Goal: Task Accomplishment & Management: Manage account settings

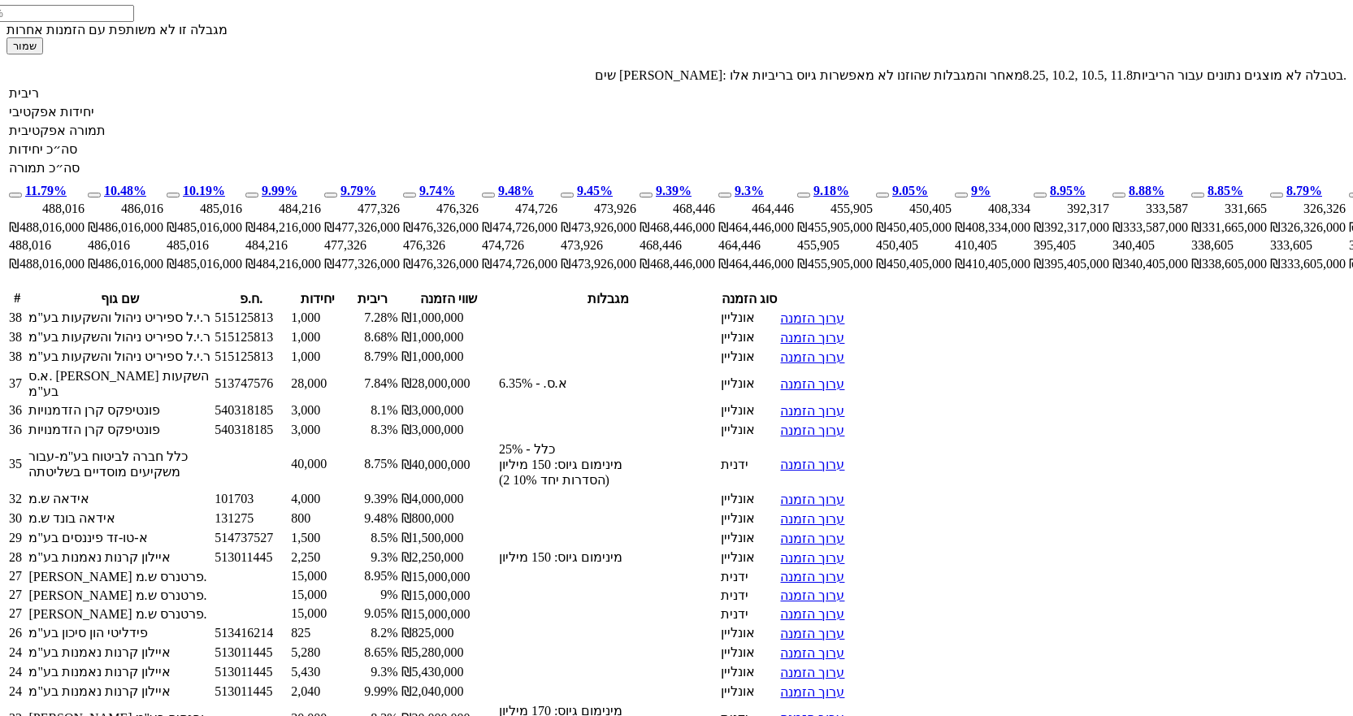
scroll to position [1650, 0]
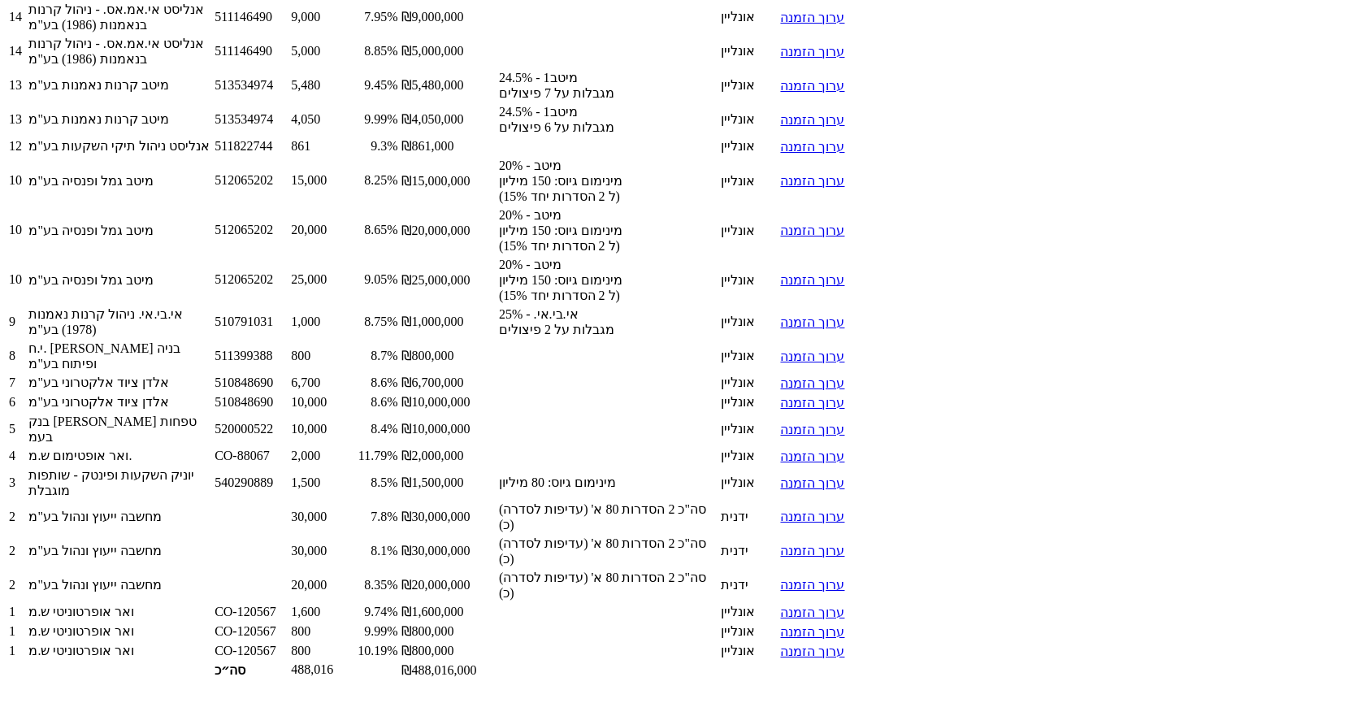
scroll to position [2781, 0]
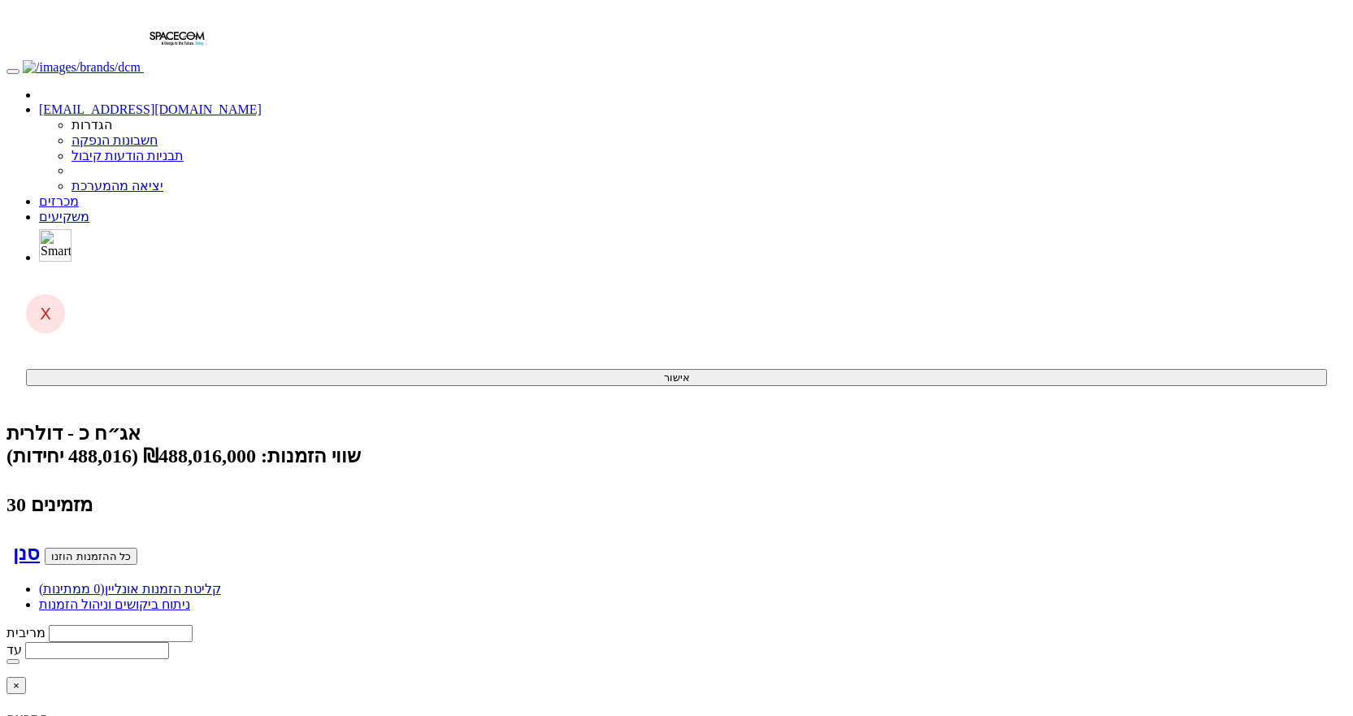
scroll to position [2630, 0]
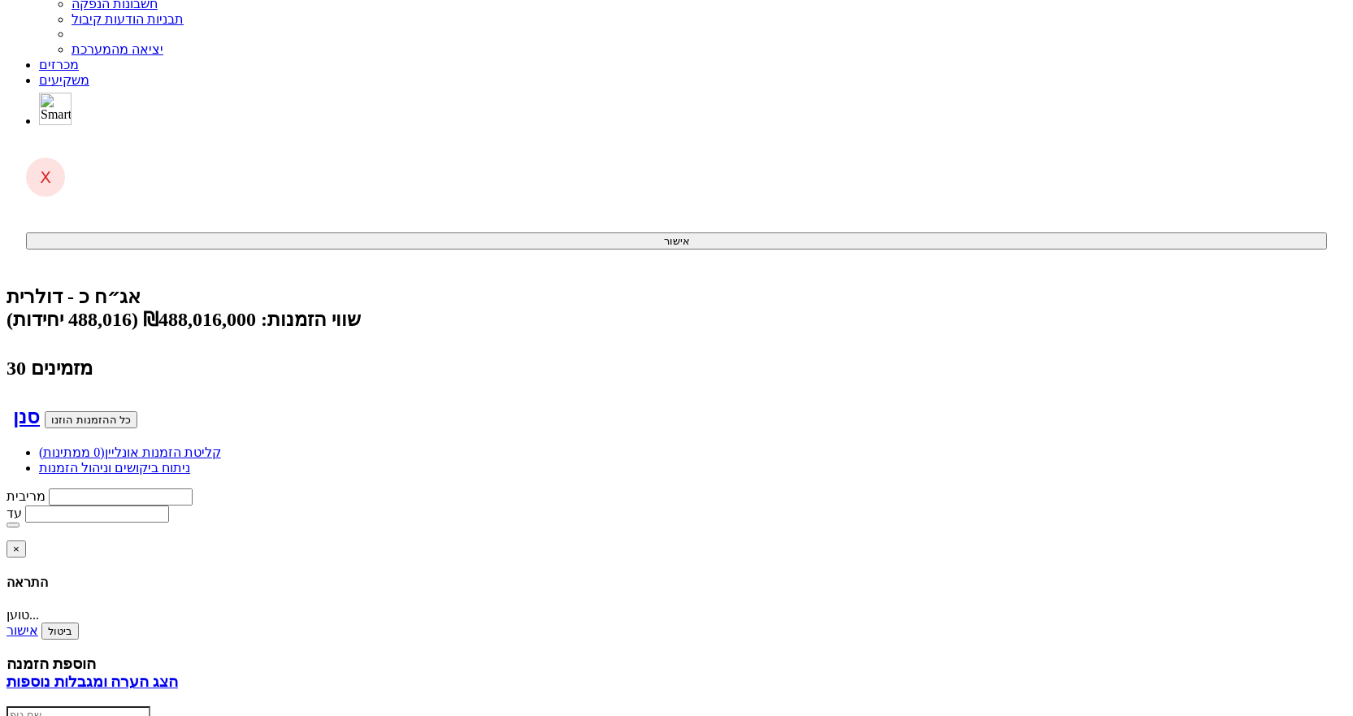
scroll to position [0, 0]
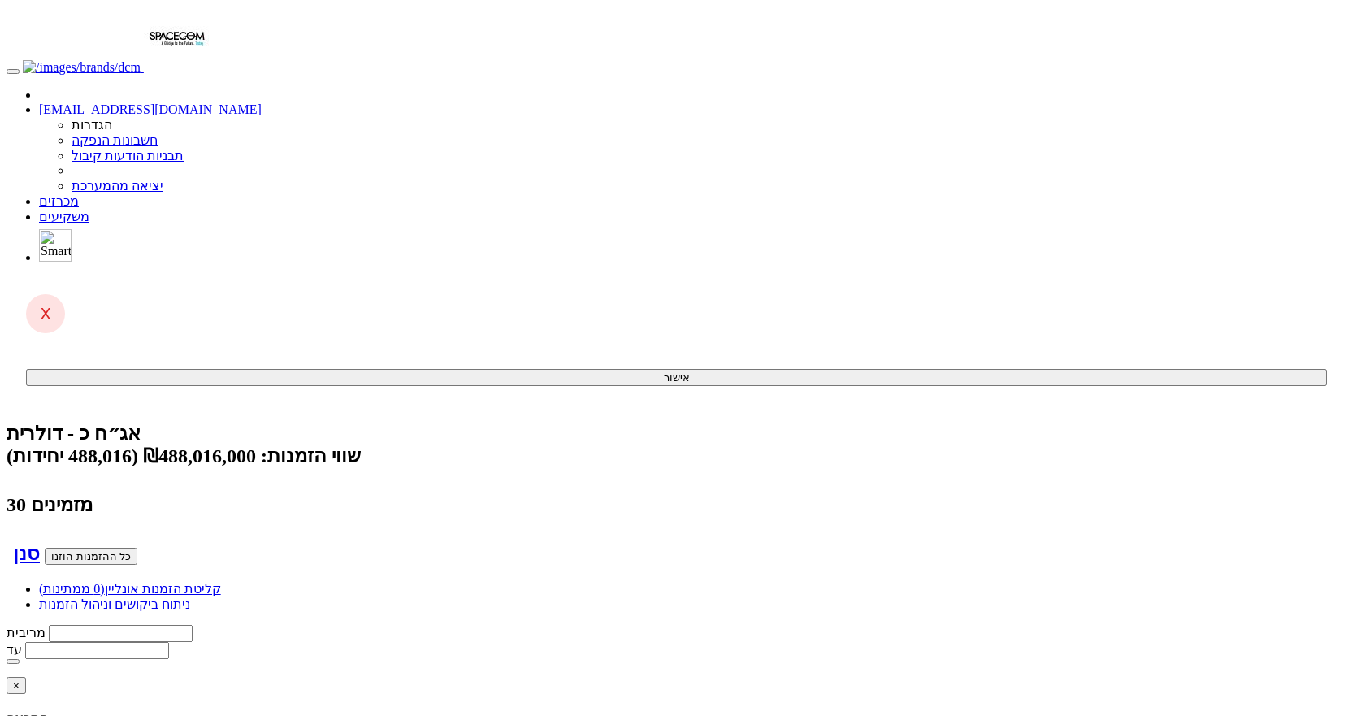
click at [79, 194] on link "מכרזים" at bounding box center [59, 201] width 40 height 14
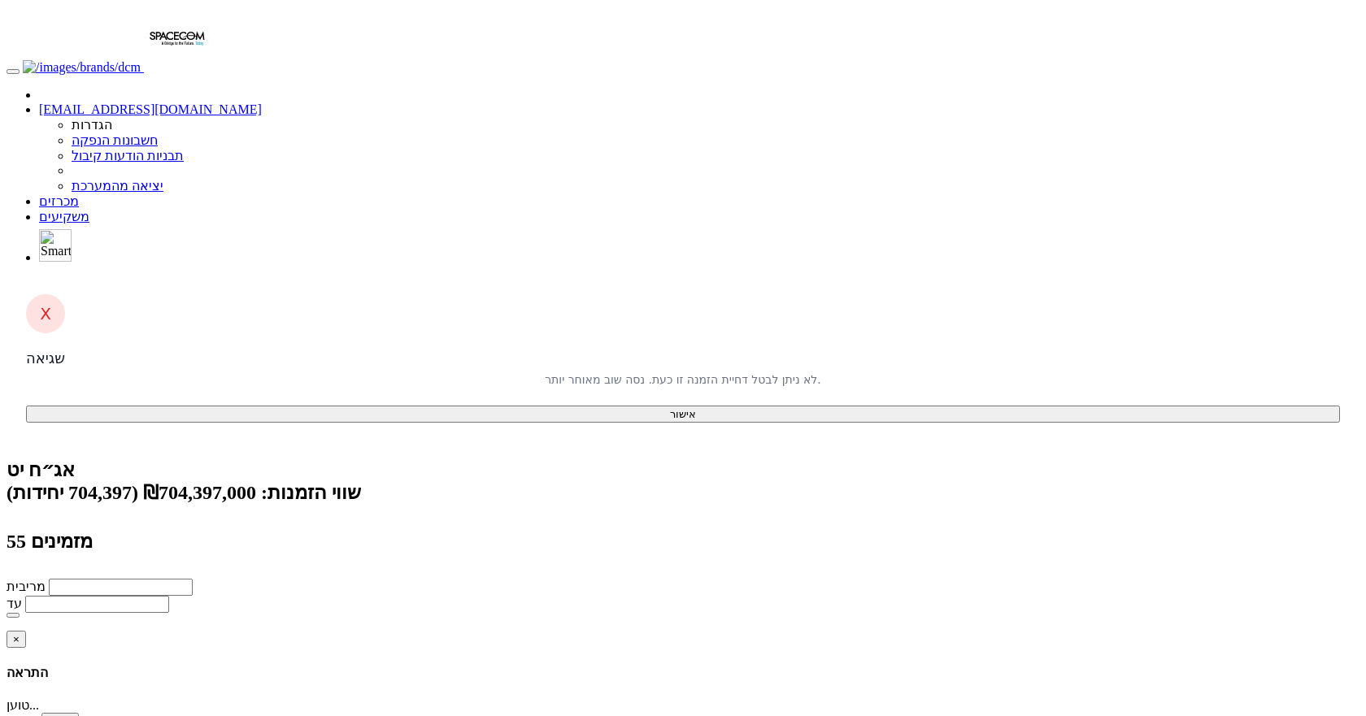
click at [649, 406] on button "אישור" at bounding box center [683, 414] width 1314 height 17
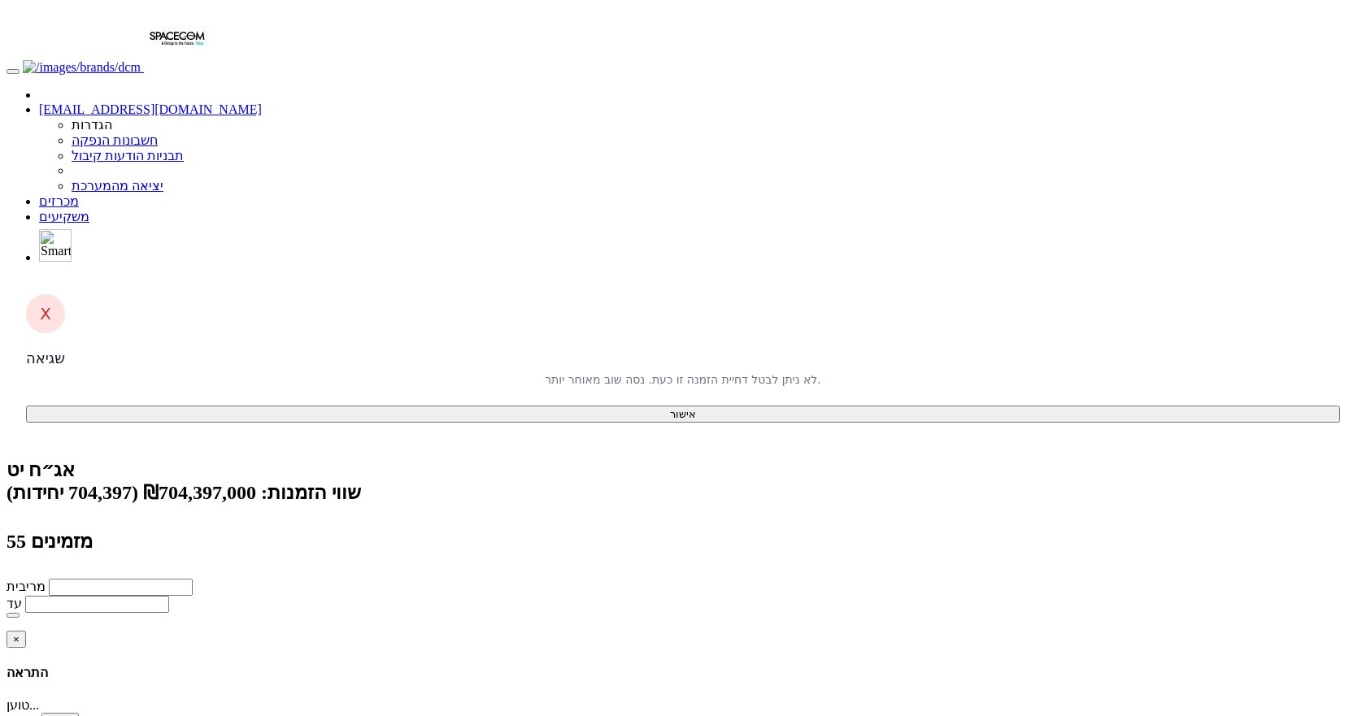
click at [727, 406] on button "אישור" at bounding box center [683, 414] width 1314 height 17
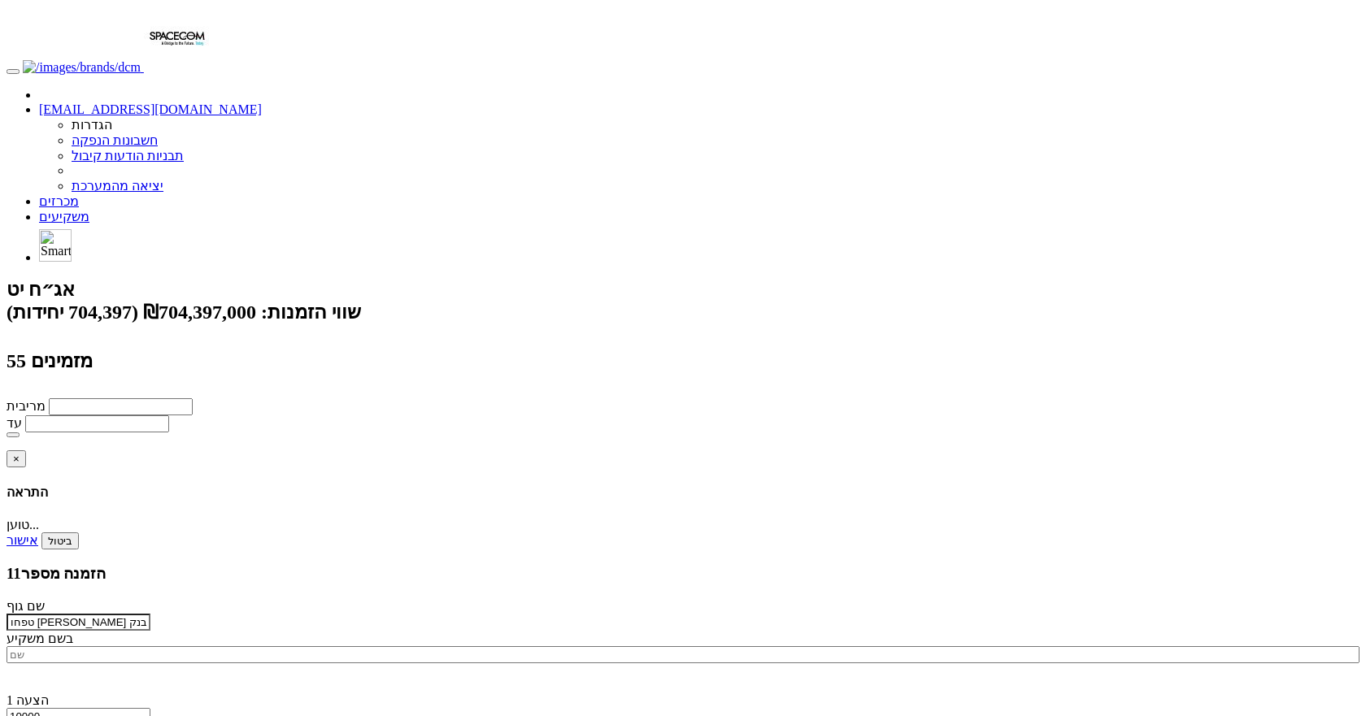
click at [79, 194] on link "מכרזים" at bounding box center [59, 201] width 40 height 14
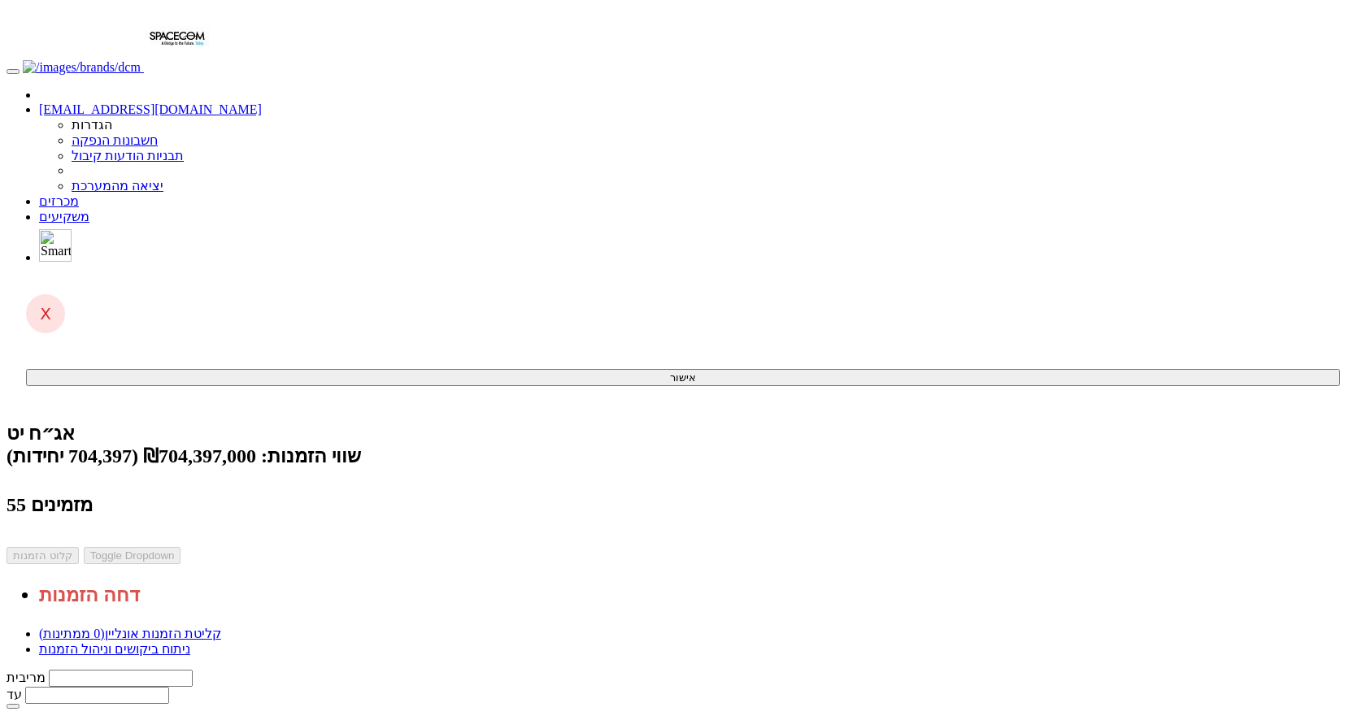
click at [190, 642] on link "ניתוח ביקושים וניהול הזמנות" at bounding box center [114, 649] width 151 height 14
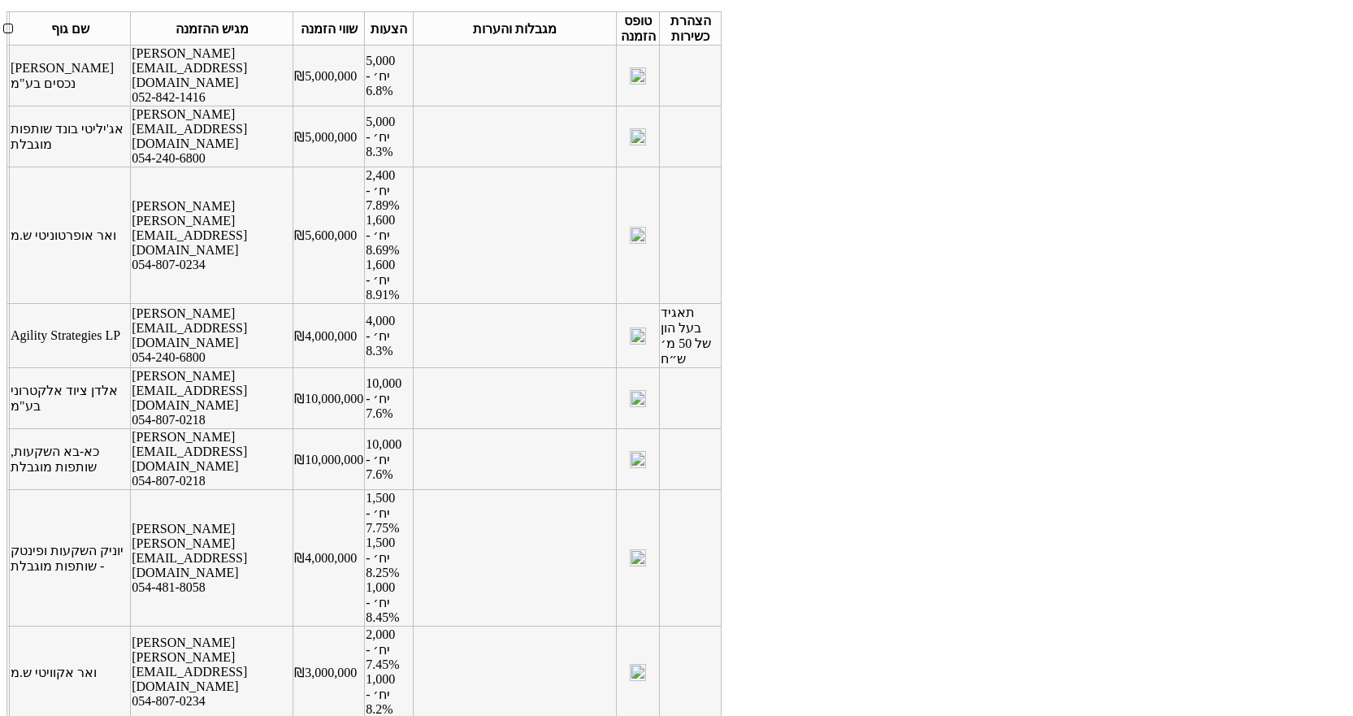
scroll to position [975, 0]
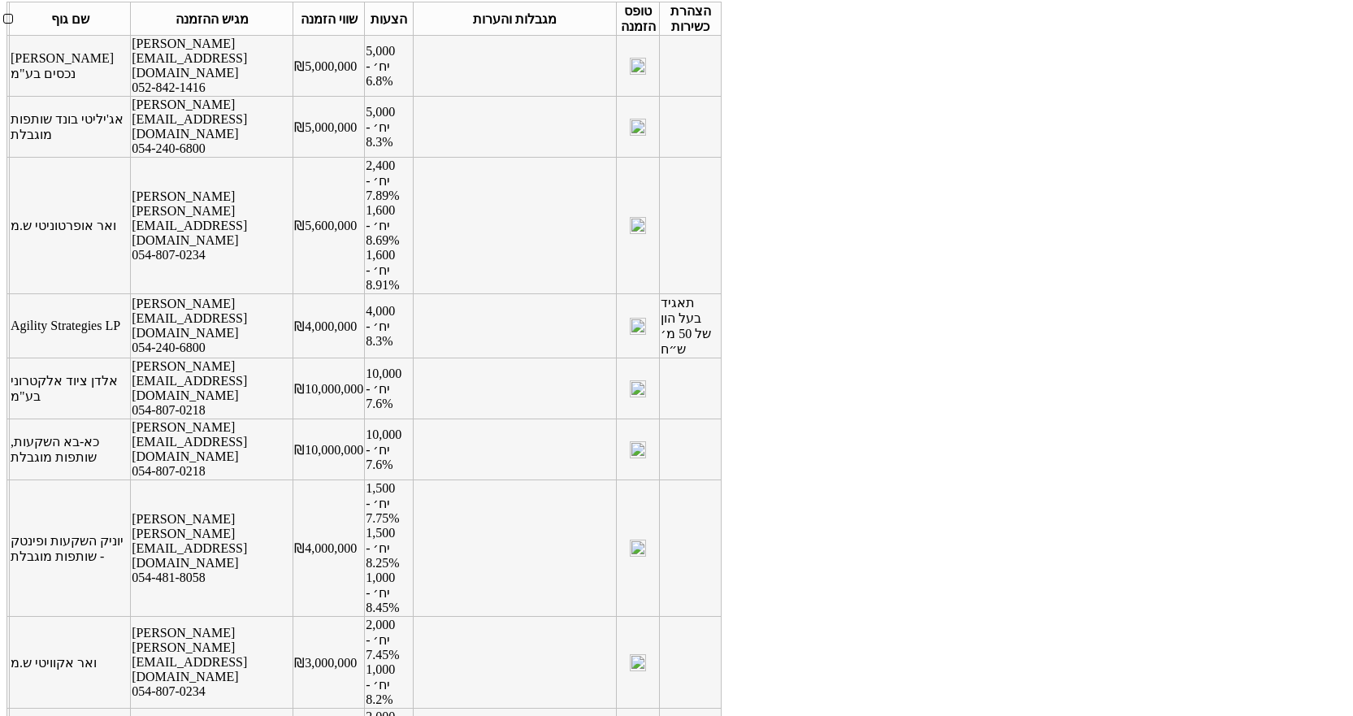
scroll to position [894, 0]
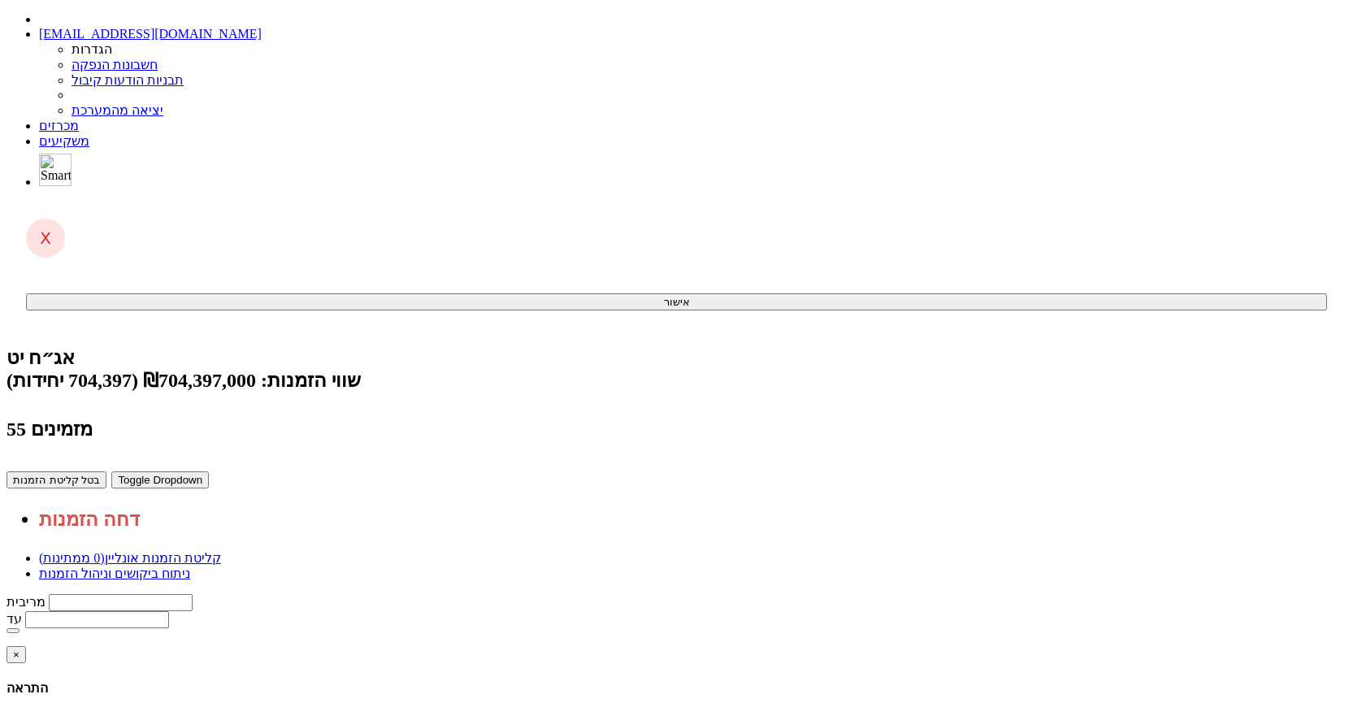
scroll to position [0, 0]
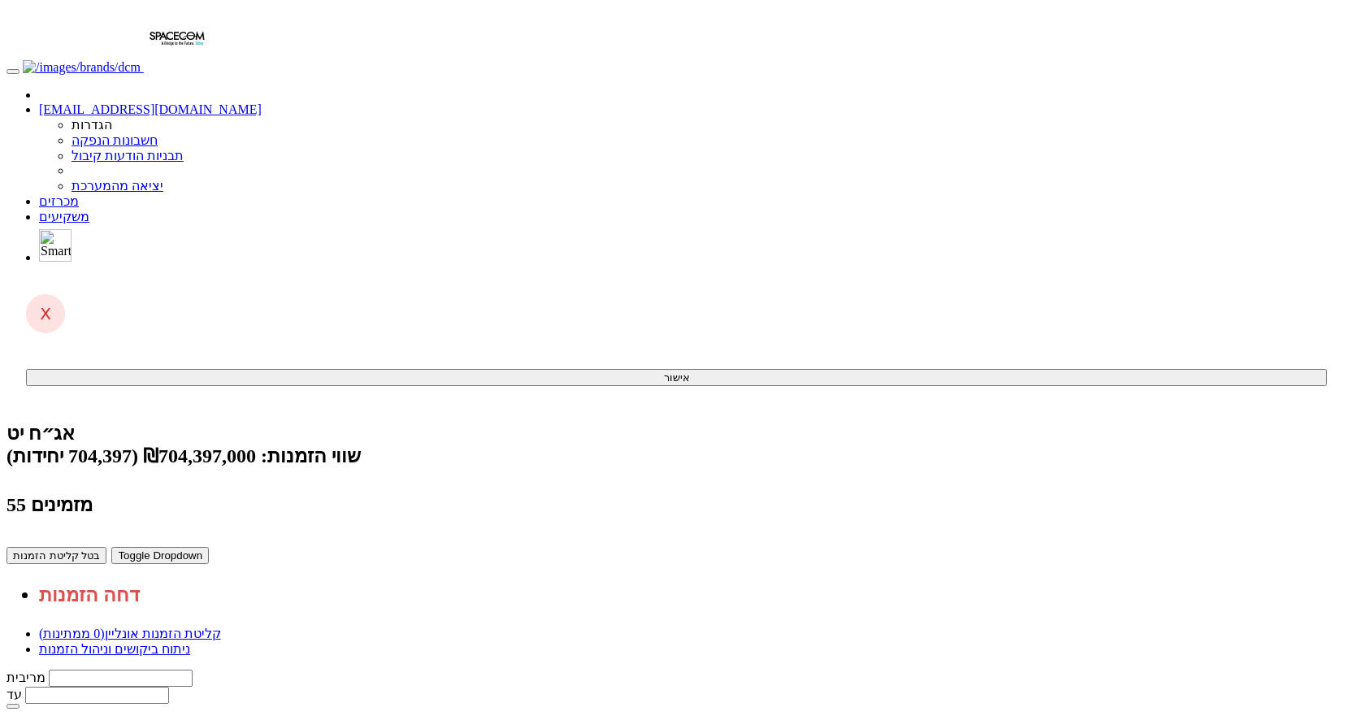
click at [106, 547] on button "בטל קליטת הזמנות" at bounding box center [57, 555] width 100 height 17
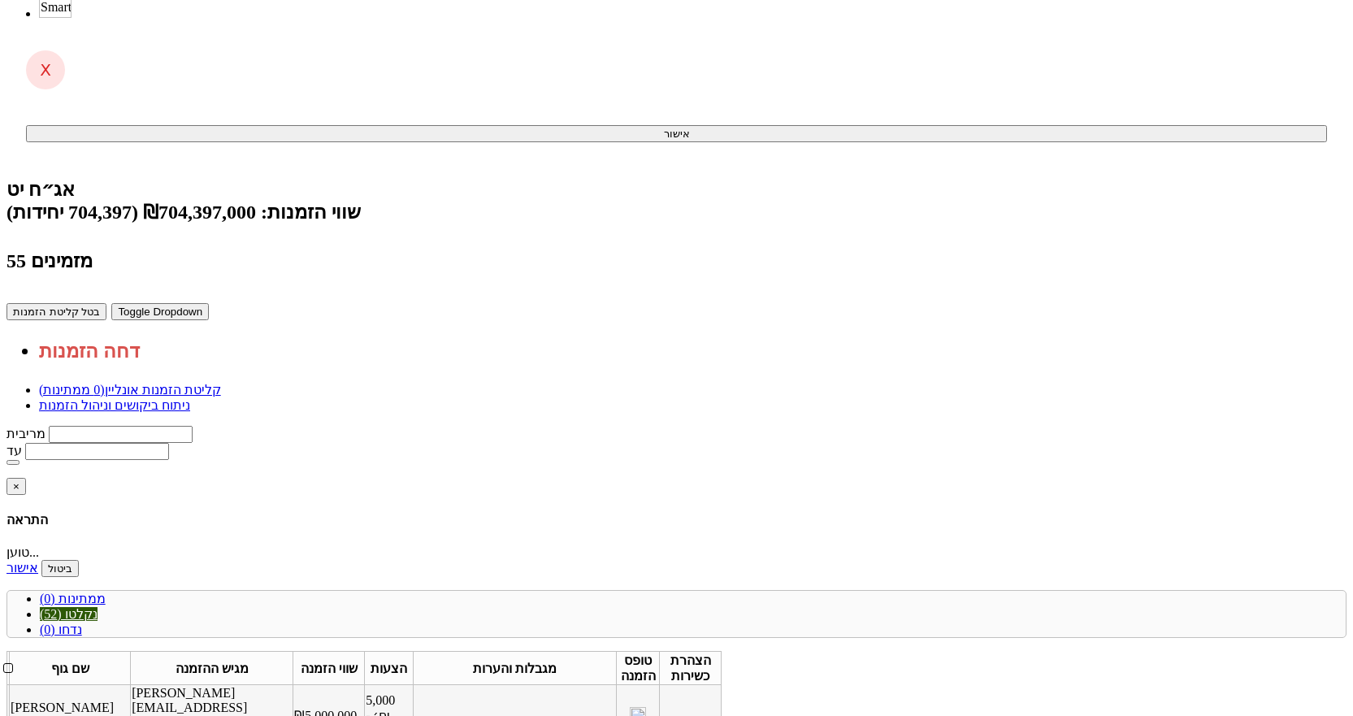
scroll to position [245, 0]
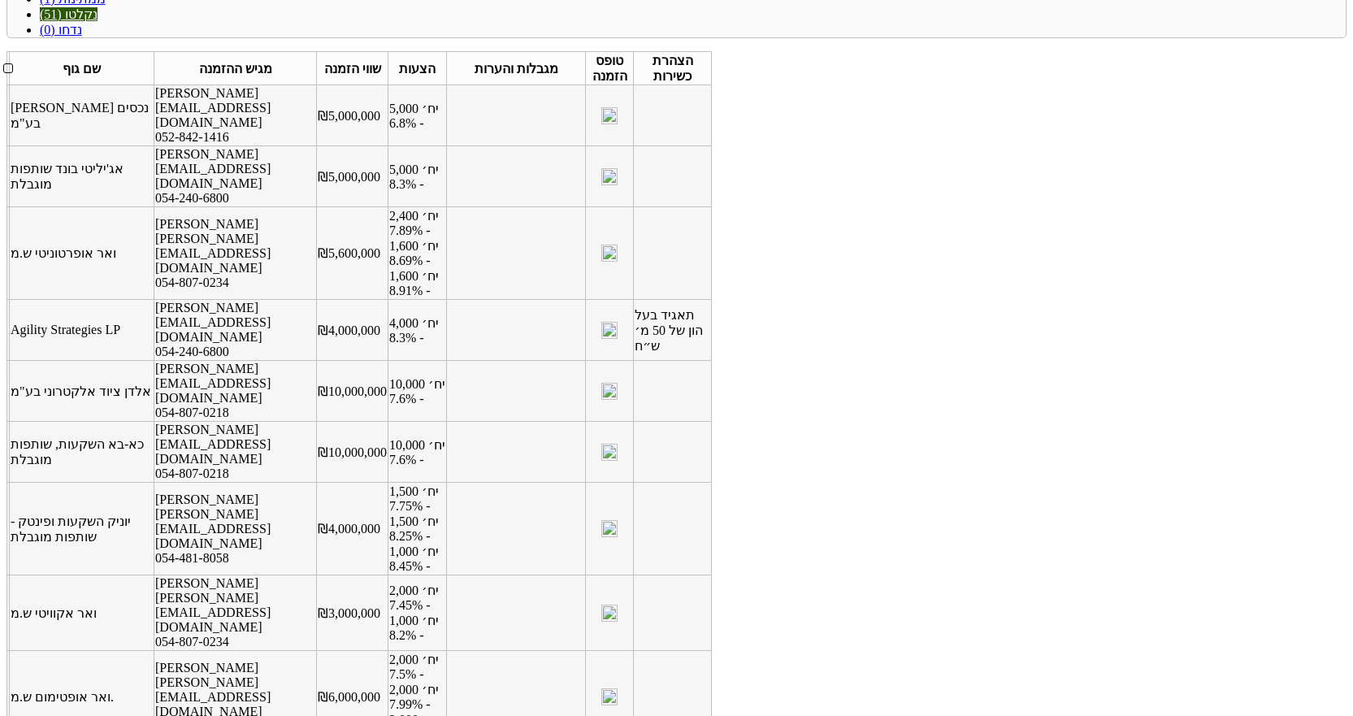
scroll to position [894, 0]
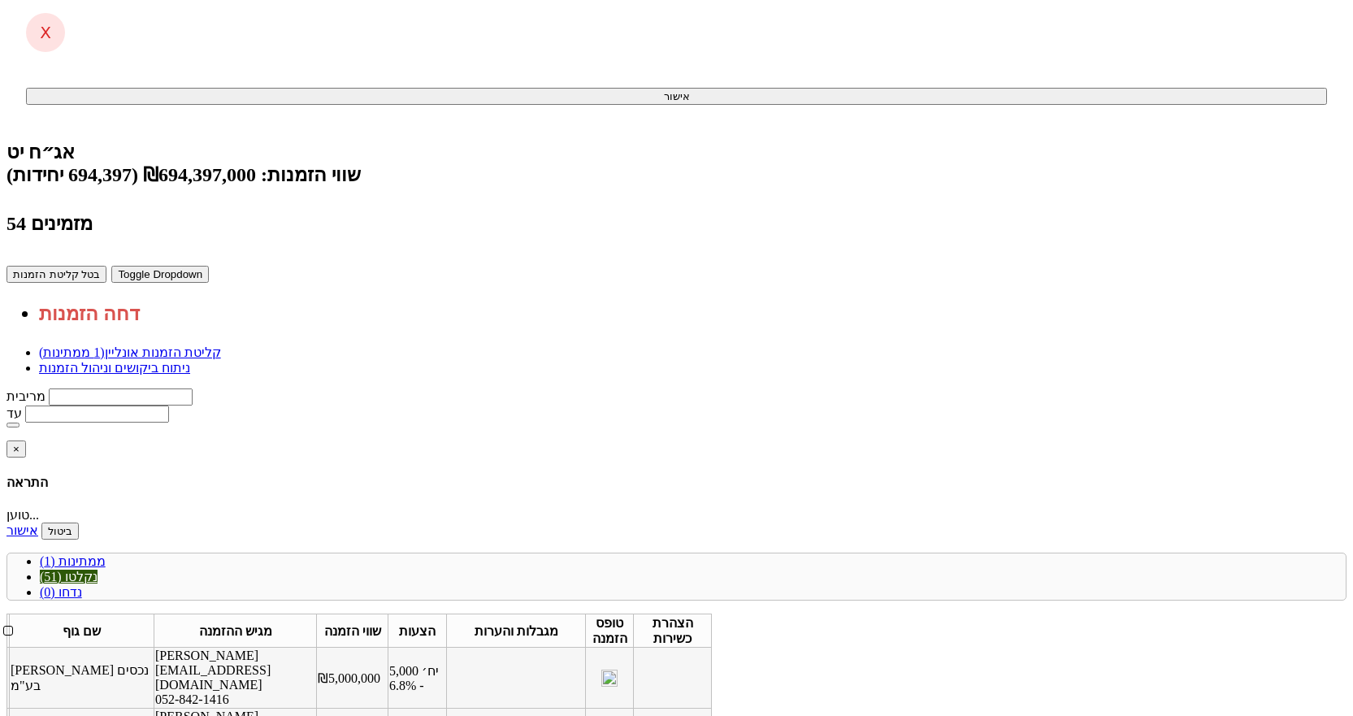
scroll to position [0, 0]
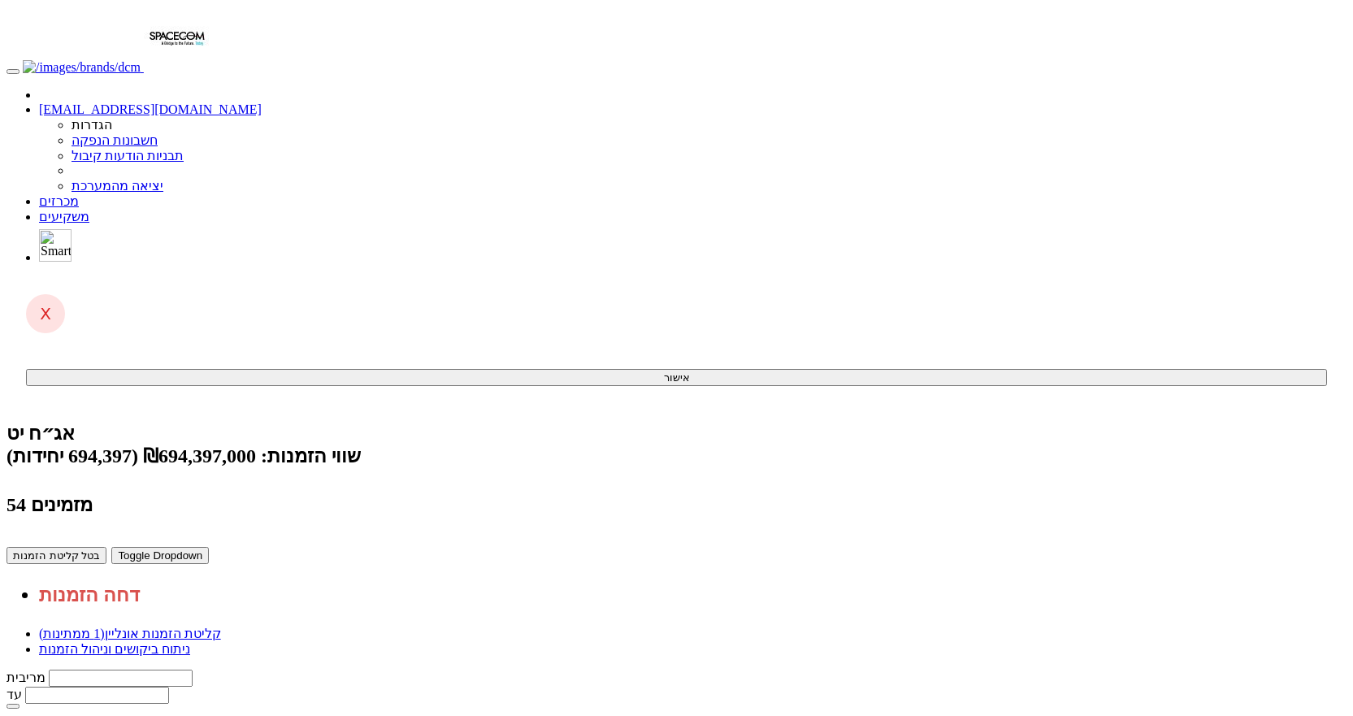
click at [190, 642] on link "ניתוח ביקושים וניהול הזמנות" at bounding box center [114, 649] width 151 height 14
click at [221, 627] on link "קליטת הזמנות אונליין (1 ממתינות)" at bounding box center [130, 634] width 182 height 14
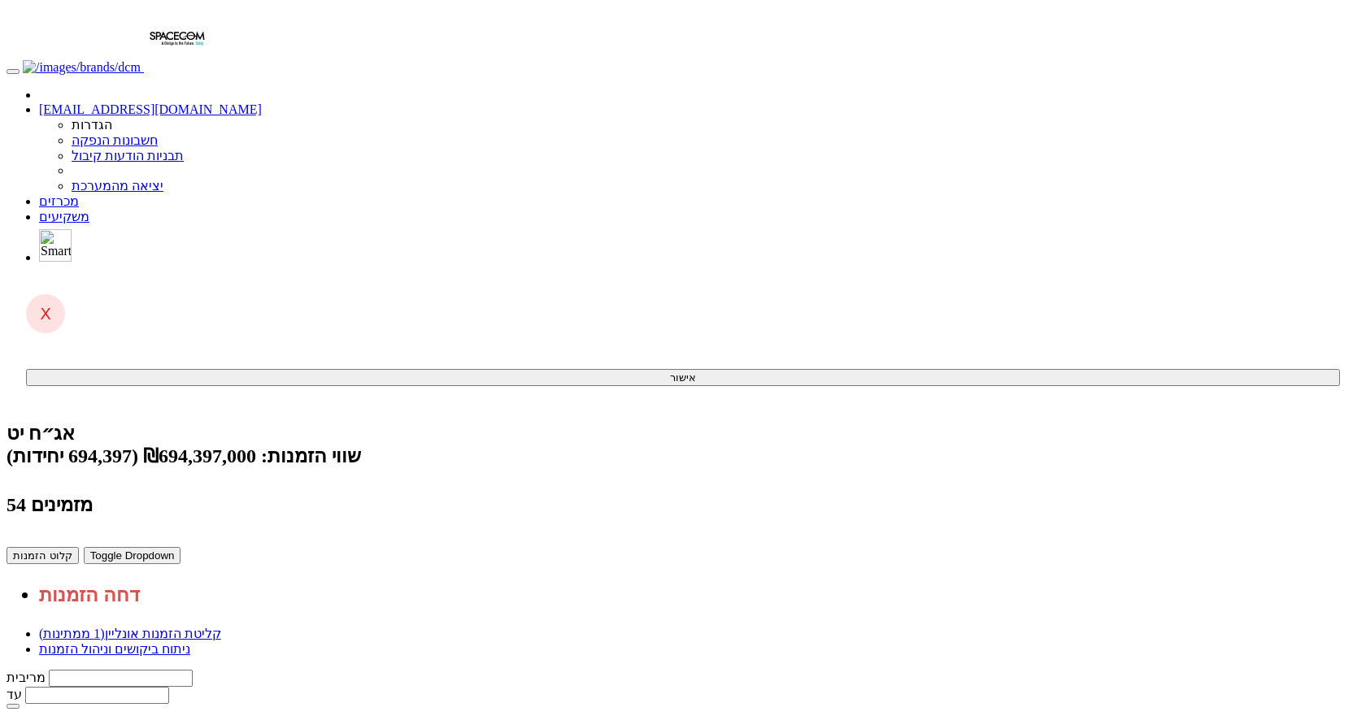
click at [181, 547] on button "Toggle Dropdown" at bounding box center [133, 555] width 98 height 17
click at [140, 584] on link "דחה הזמנות" at bounding box center [89, 594] width 101 height 21
click at [1228, 218] on body "[EMAIL_ADDRESS][DOMAIN_NAME] הגדרות חשבונות הנפקה תבניות הודעות קיבול" at bounding box center [683, 572] width 1353 height 1131
click at [190, 642] on link "ניתוח ביקושים וניהול הזמנות" at bounding box center [114, 649] width 151 height 14
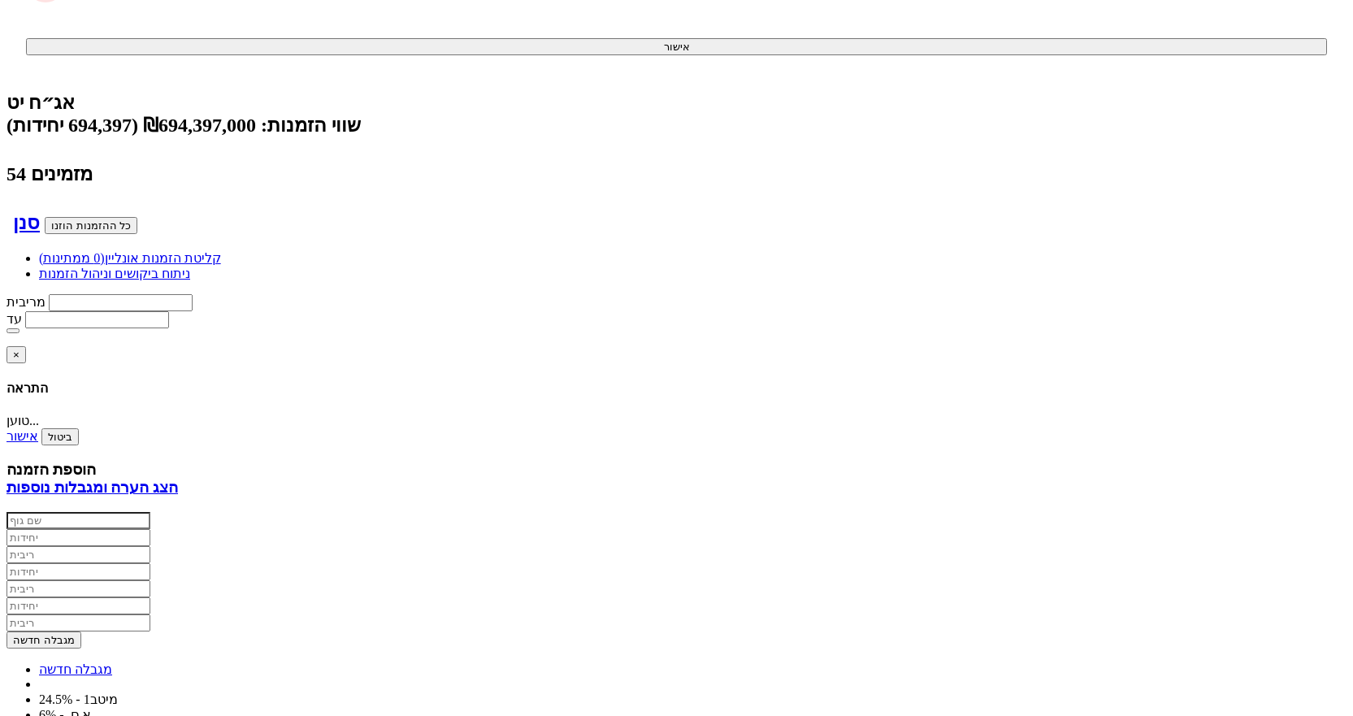
scroll to position [325, 0]
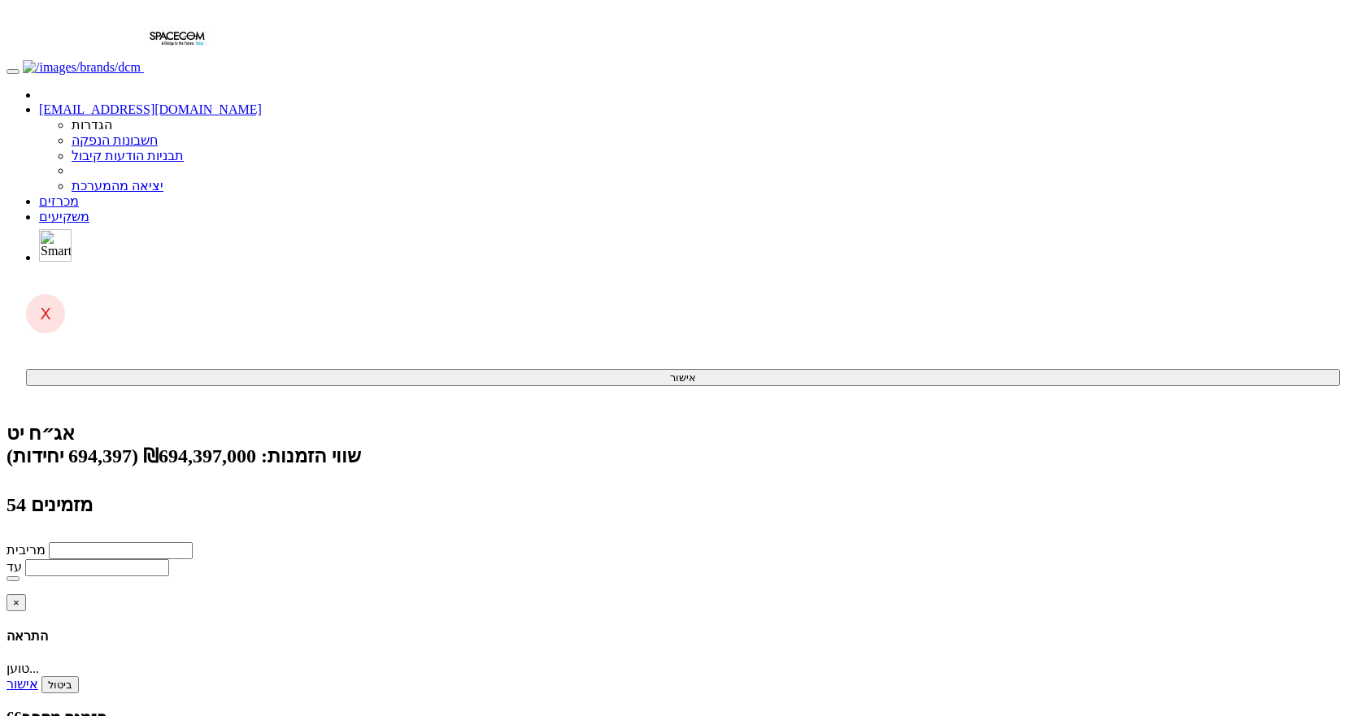
type input "9000"
